Goal: Register for event/course

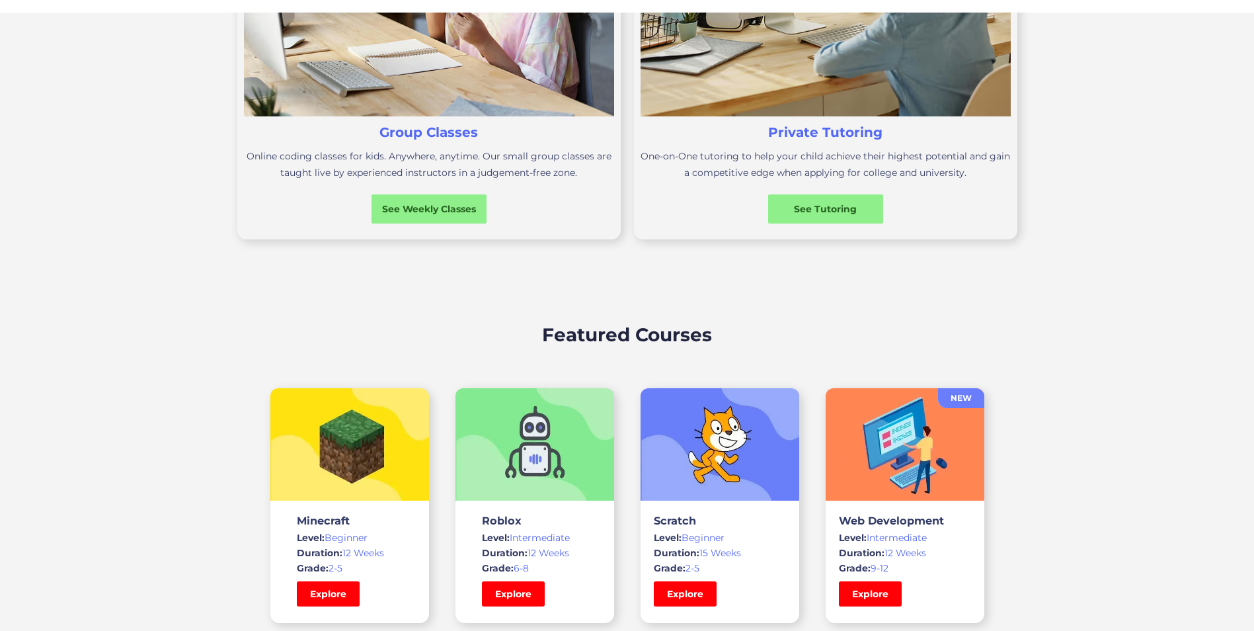
scroll to position [727, 0]
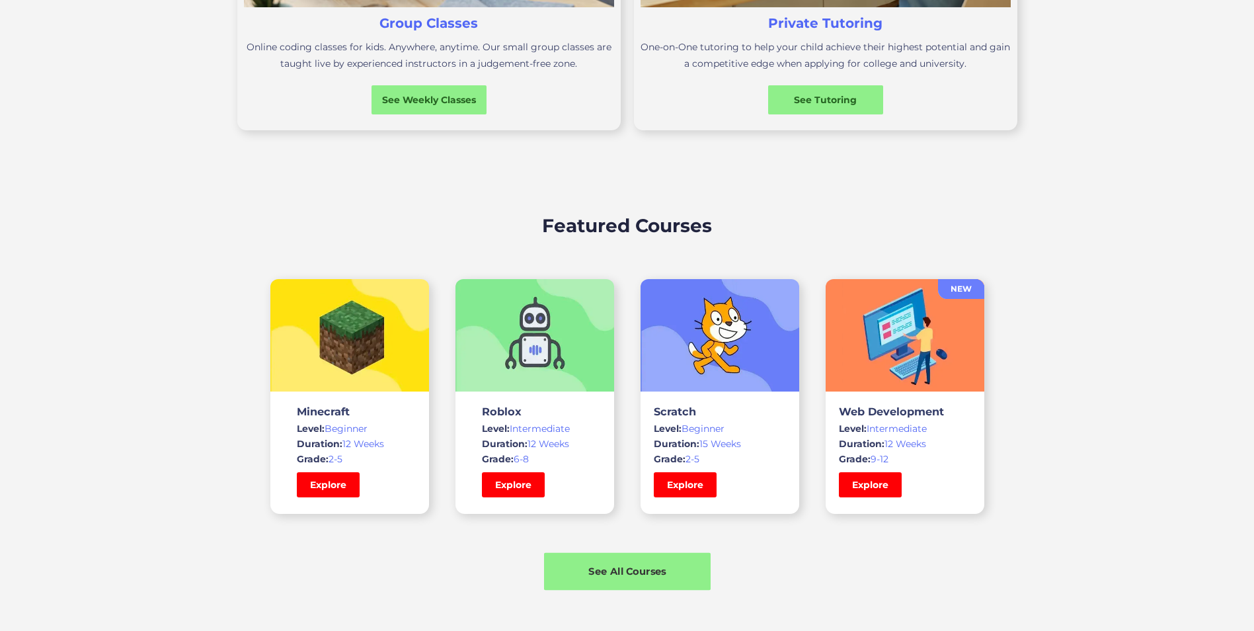
drag, startPoint x: 621, startPoint y: 555, endPoint x: 626, endPoint y: 560, distance: 7.0
click at [621, 556] on div "See All Courses" at bounding box center [627, 572] width 167 height 38
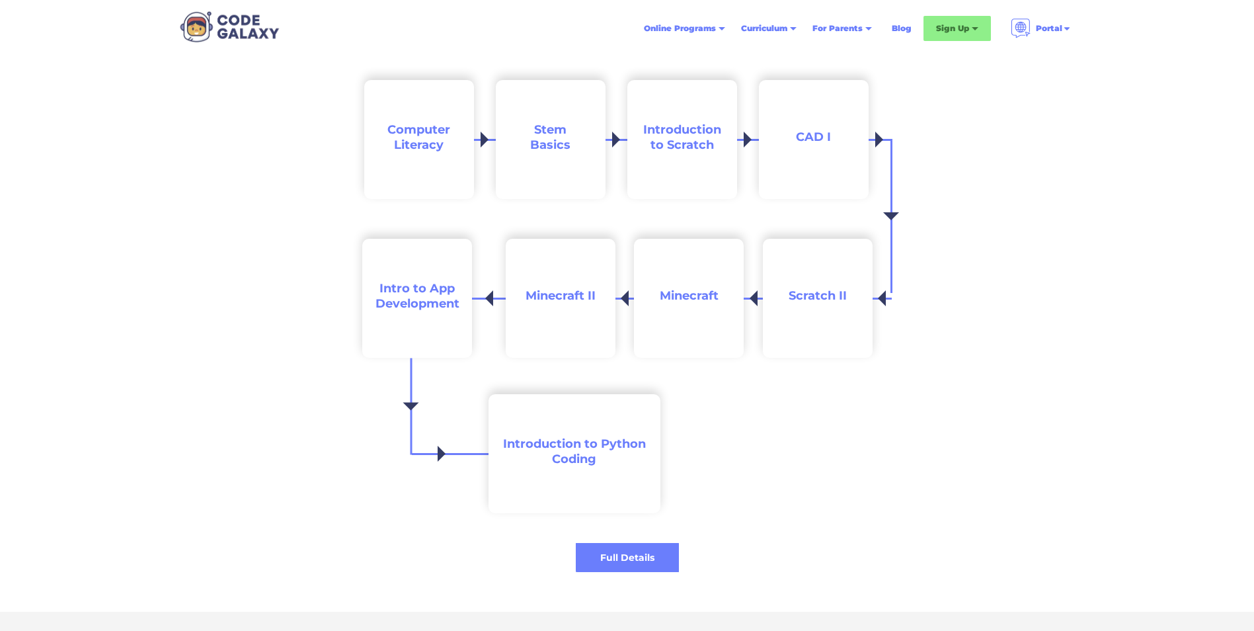
scroll to position [1322, 0]
click at [632, 557] on div "Full Details" at bounding box center [627, 557] width 108 height 14
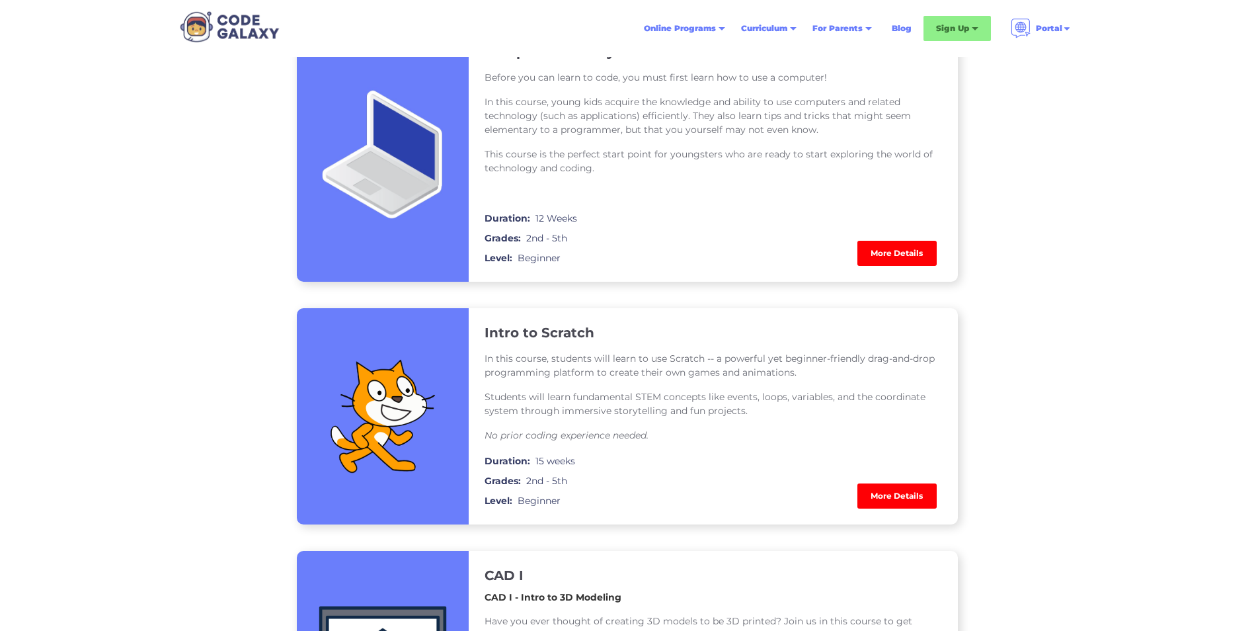
scroll to position [1057, 0]
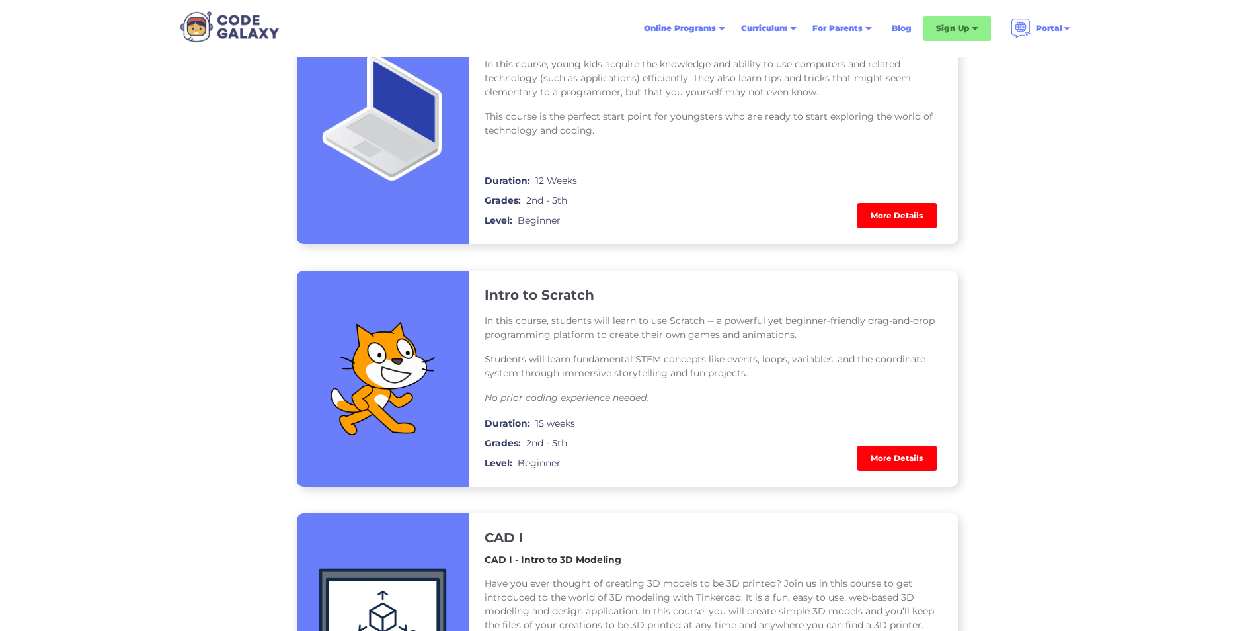
click at [894, 210] on link "More Details" at bounding box center [896, 215] width 79 height 25
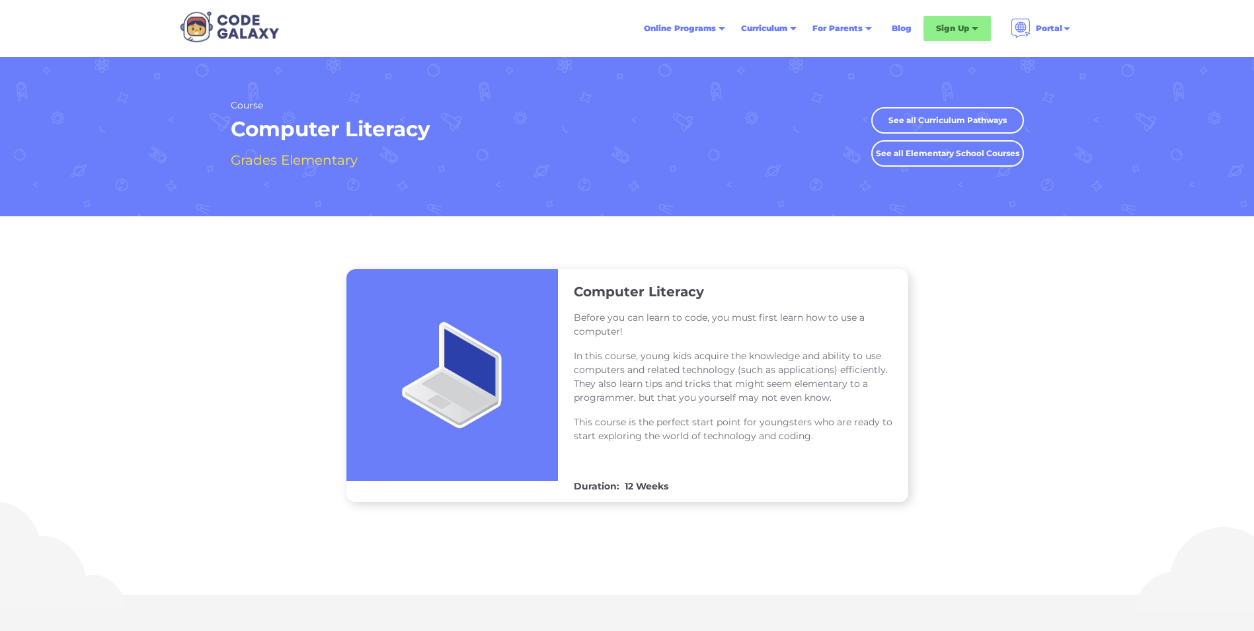
click at [943, 115] on link "See all Curriculum Pathways" at bounding box center [947, 120] width 153 height 26
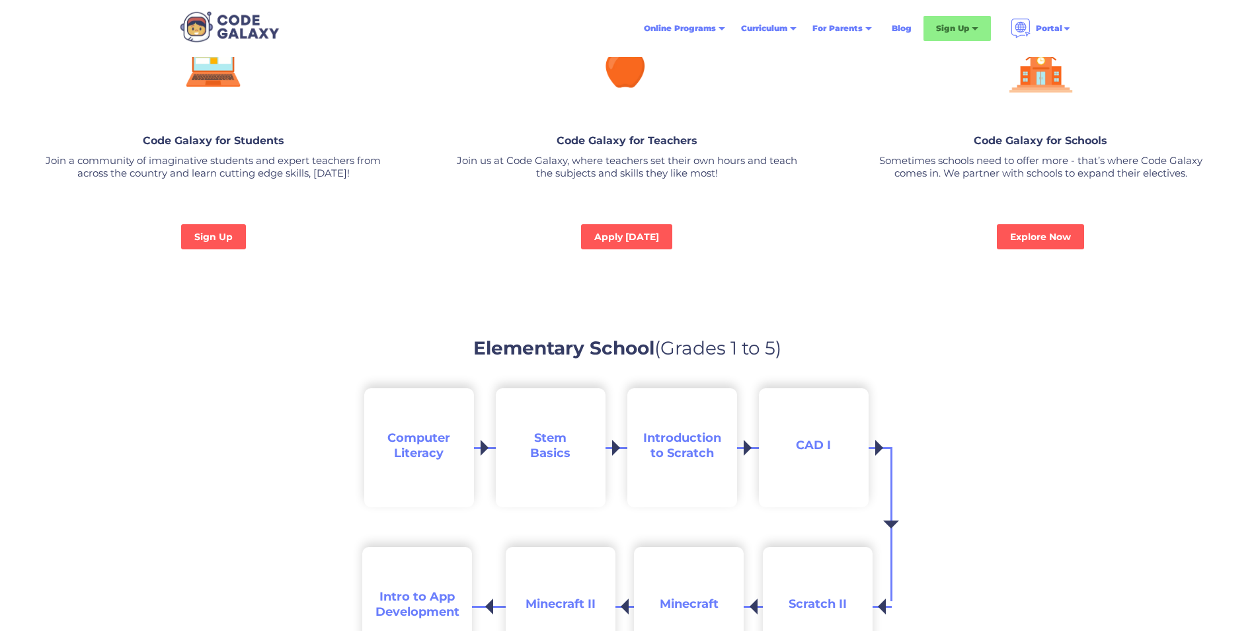
scroll to position [793, 0]
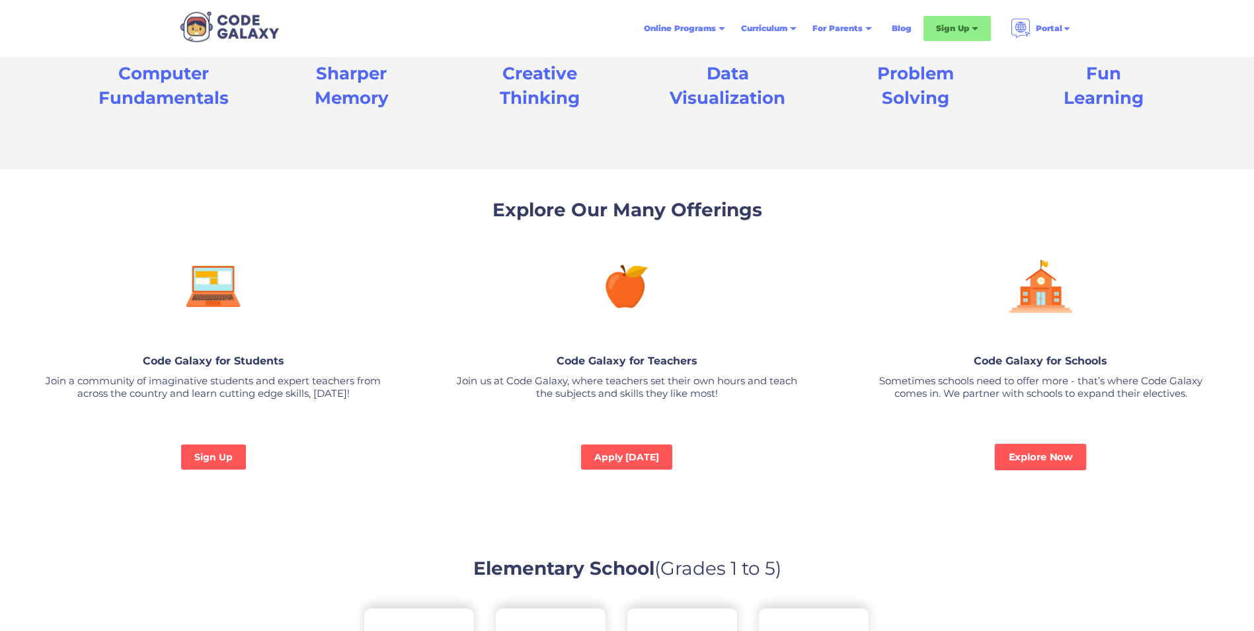
click at [1046, 463] on link "Explore Now" at bounding box center [1041, 456] width 92 height 26
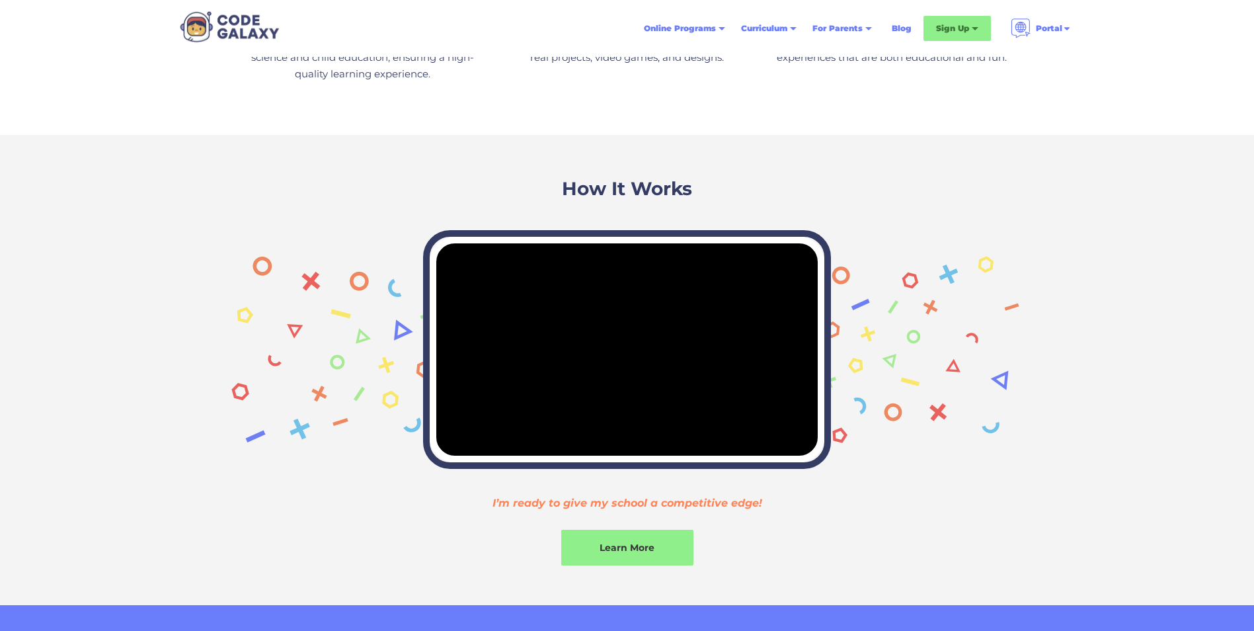
scroll to position [1322, 0]
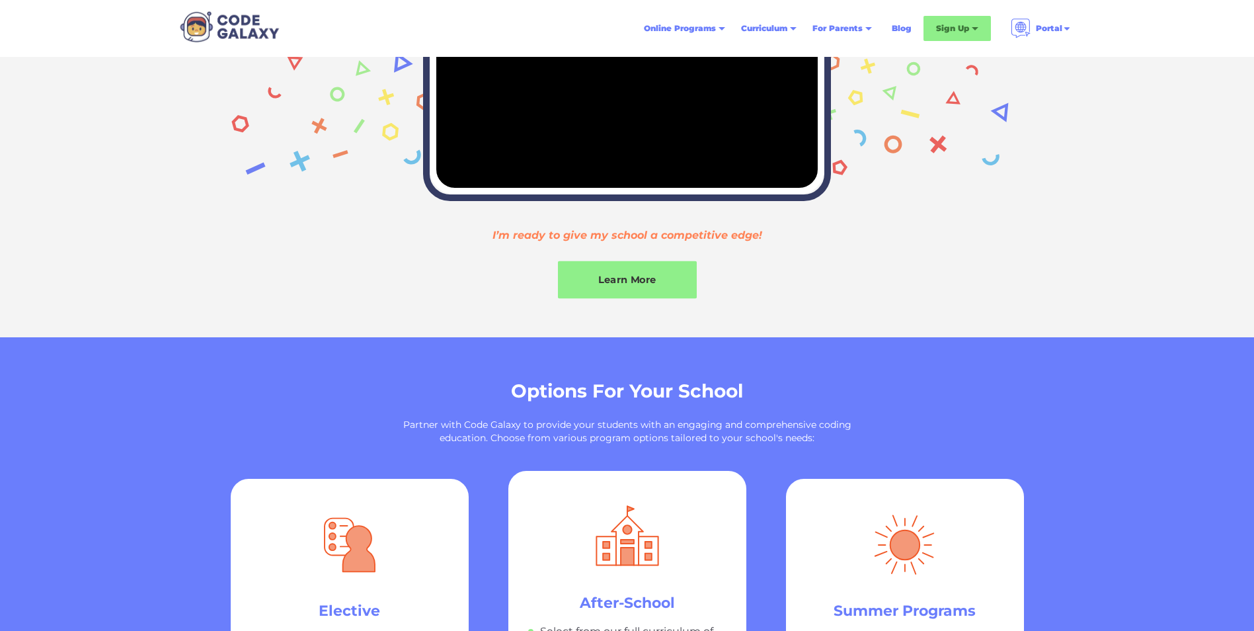
click at [621, 272] on div "Learn More" at bounding box center [627, 279] width 139 height 14
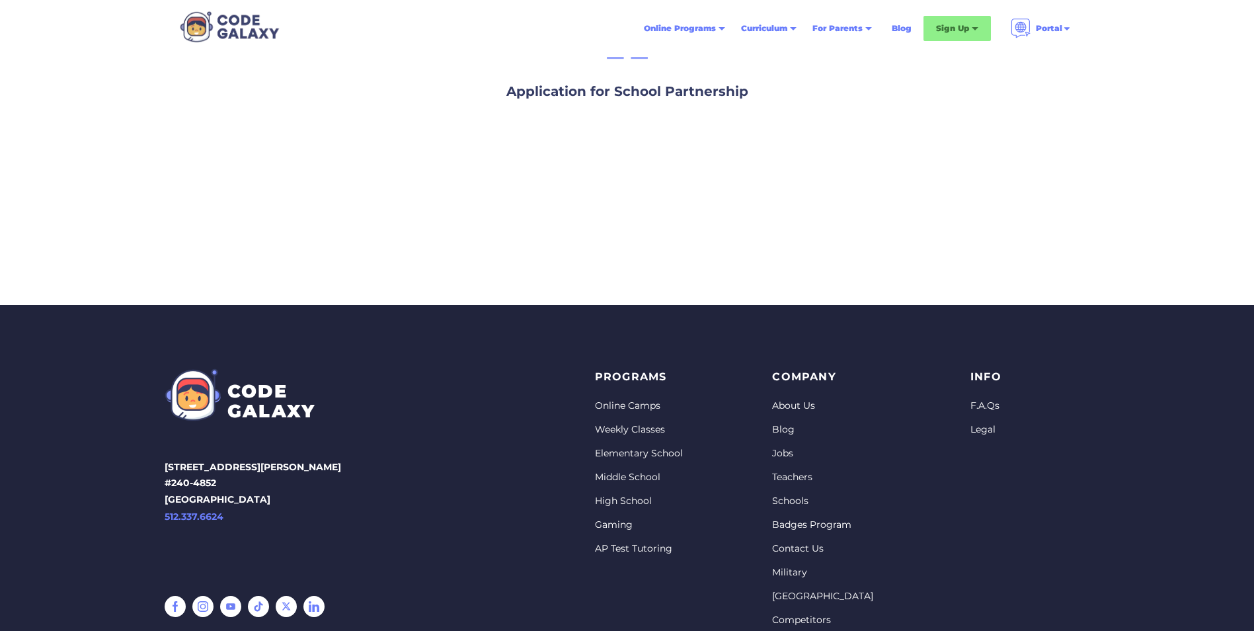
scroll to position [66, 0]
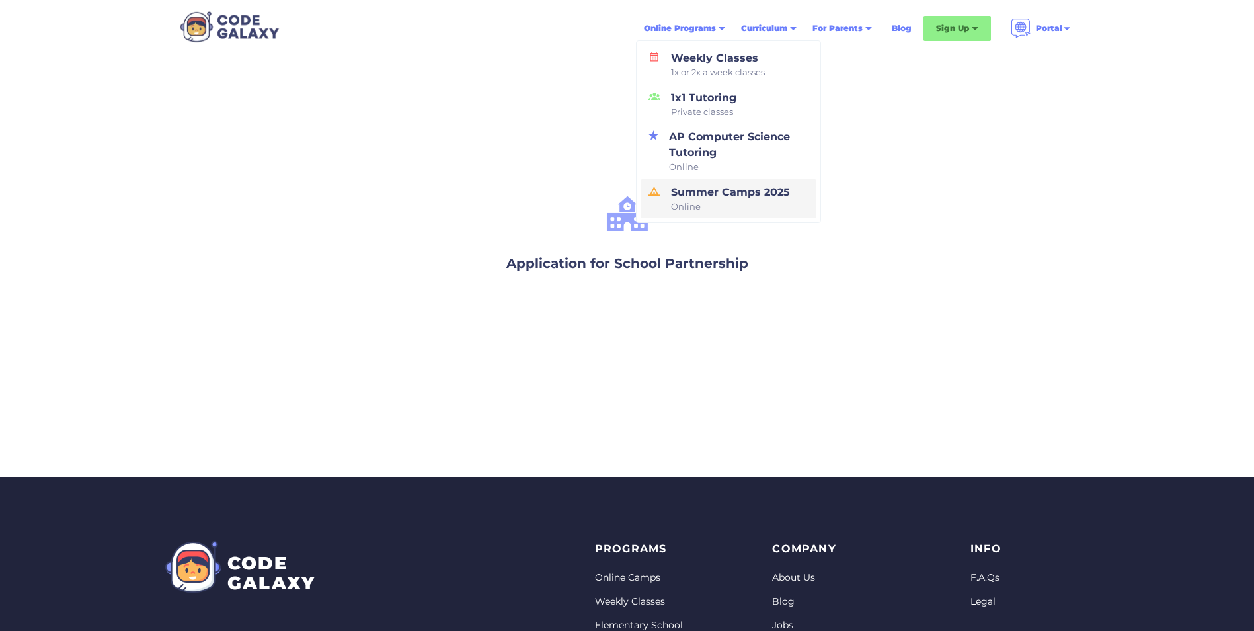
click at [690, 188] on div "Summer Camps 2025 Online" at bounding box center [728, 198] width 124 height 29
